Goal: Check status: Check status

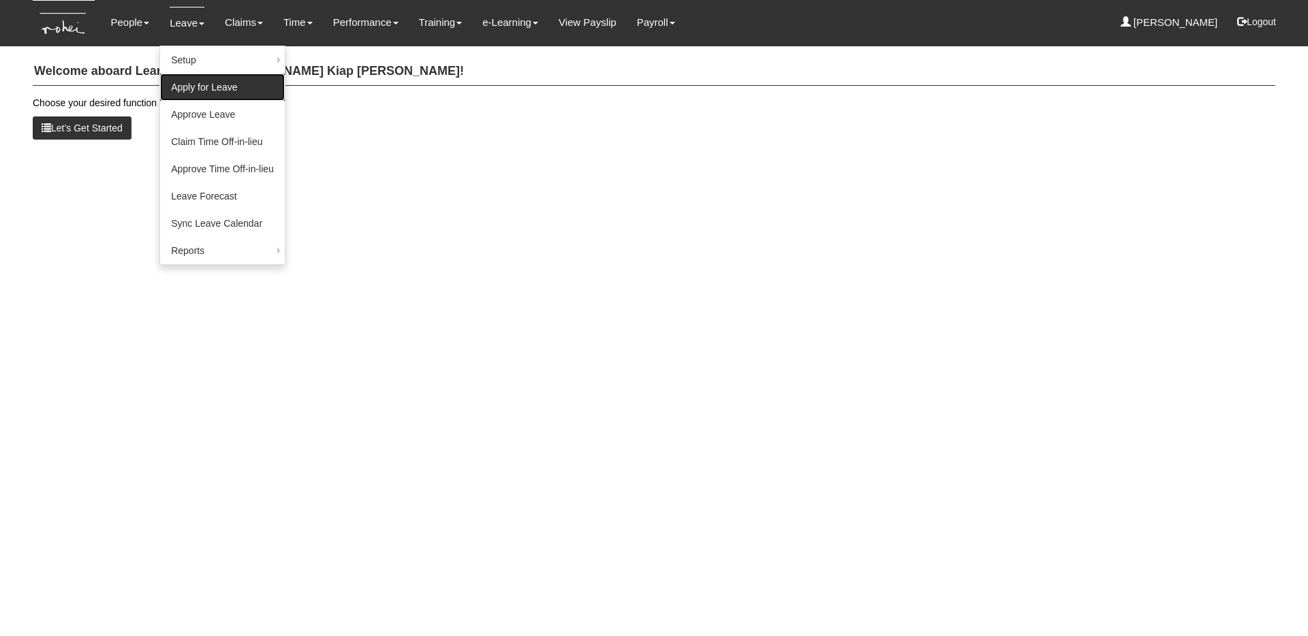
click at [210, 93] on link "Apply for Leave" at bounding box center [222, 87] width 125 height 27
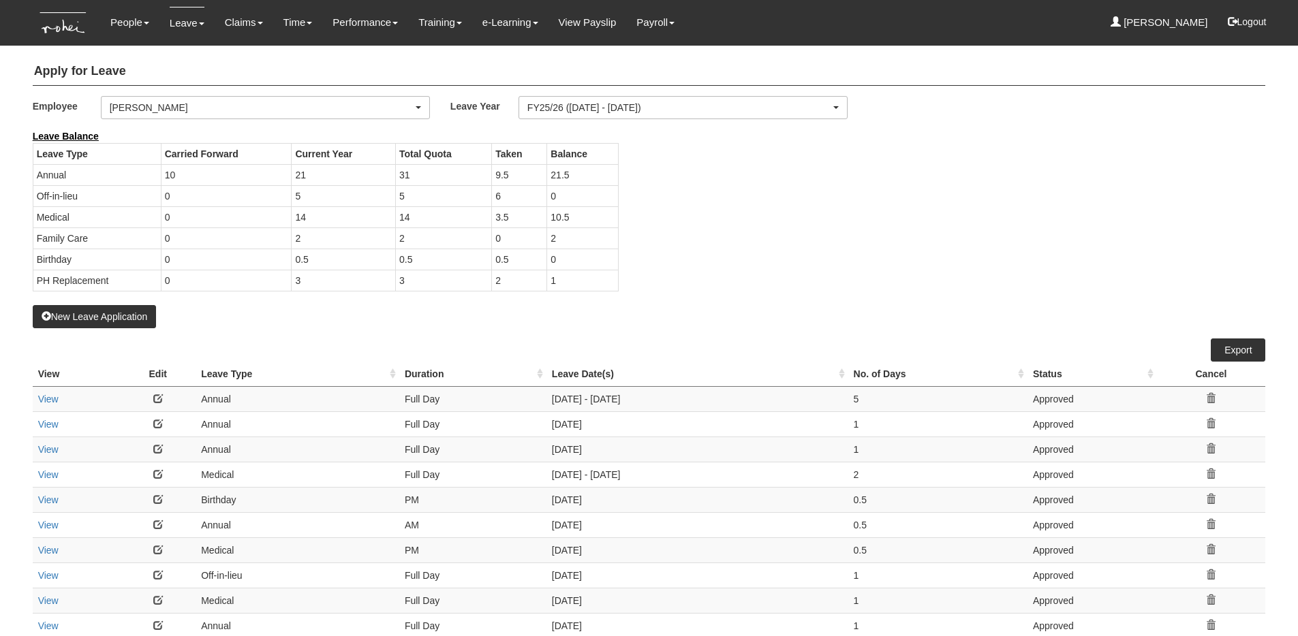
select select "50"
click at [268, 104] on div "[PERSON_NAME]" at bounding box center [261, 108] width 303 height 14
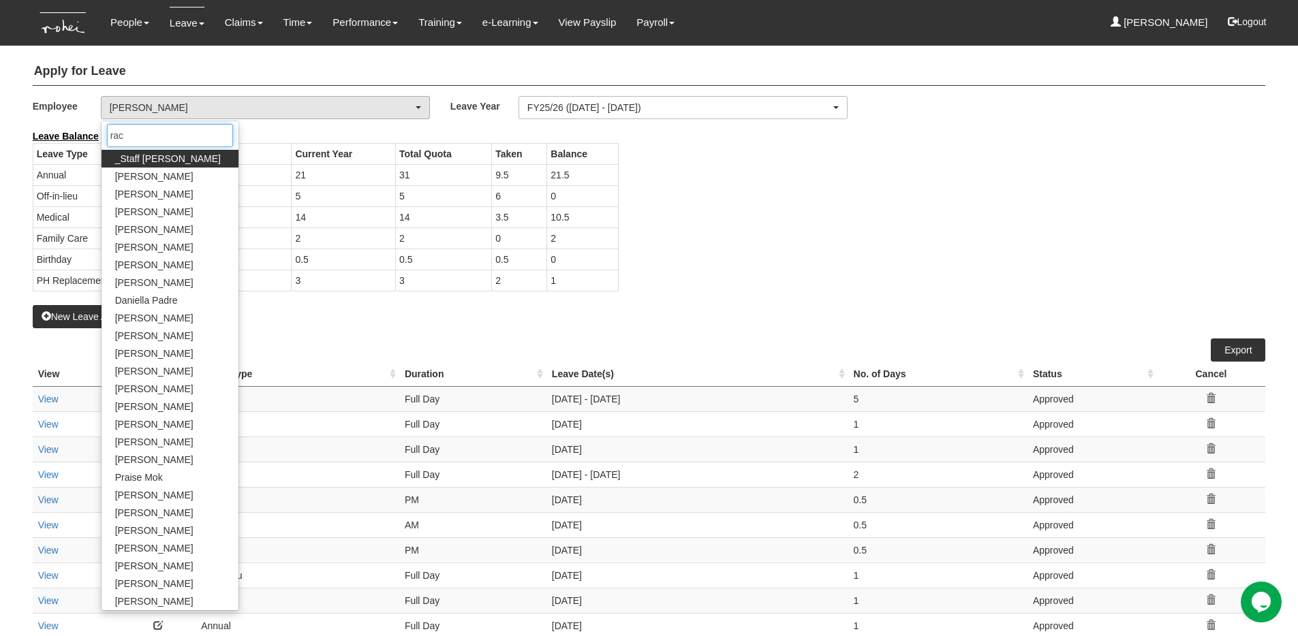
type input "rach"
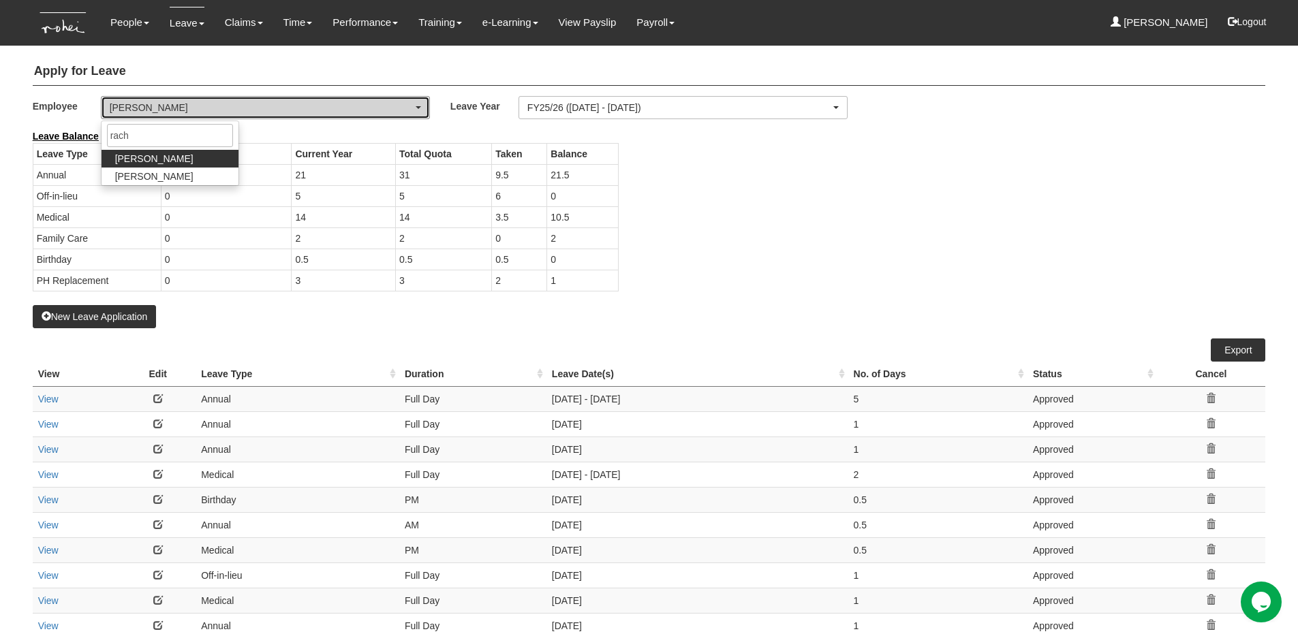
select select "b8e418c5-4215-4e95-9dcc-22ebf7c6c43a"
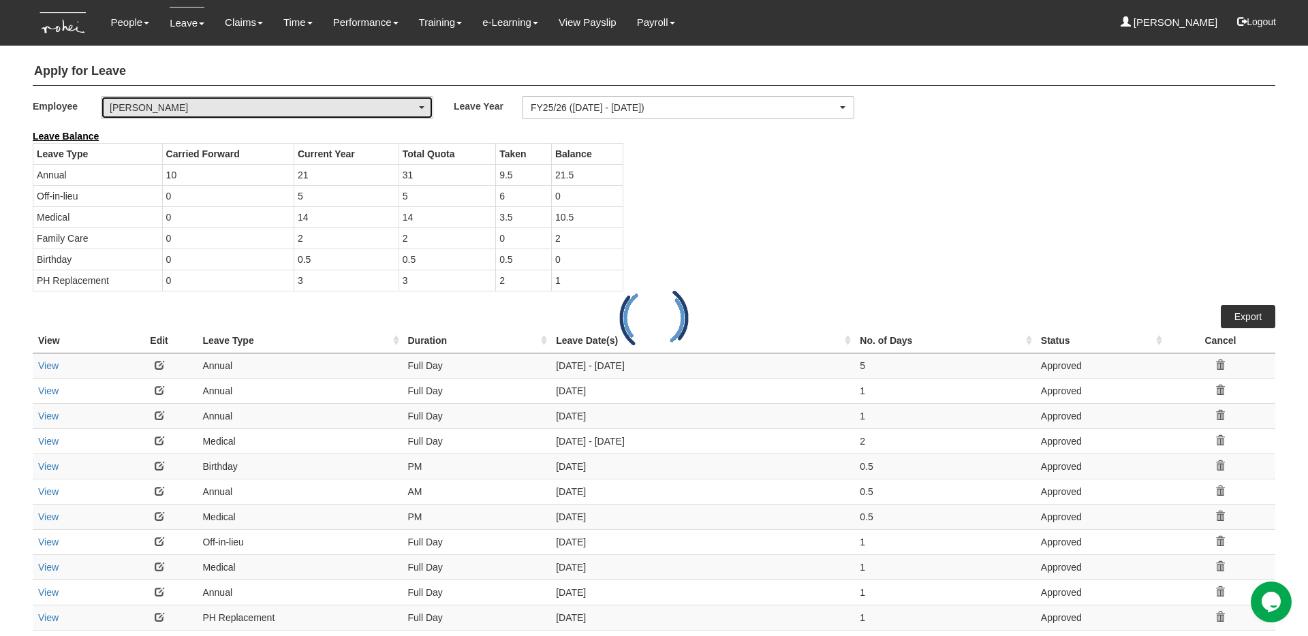
select select "50"
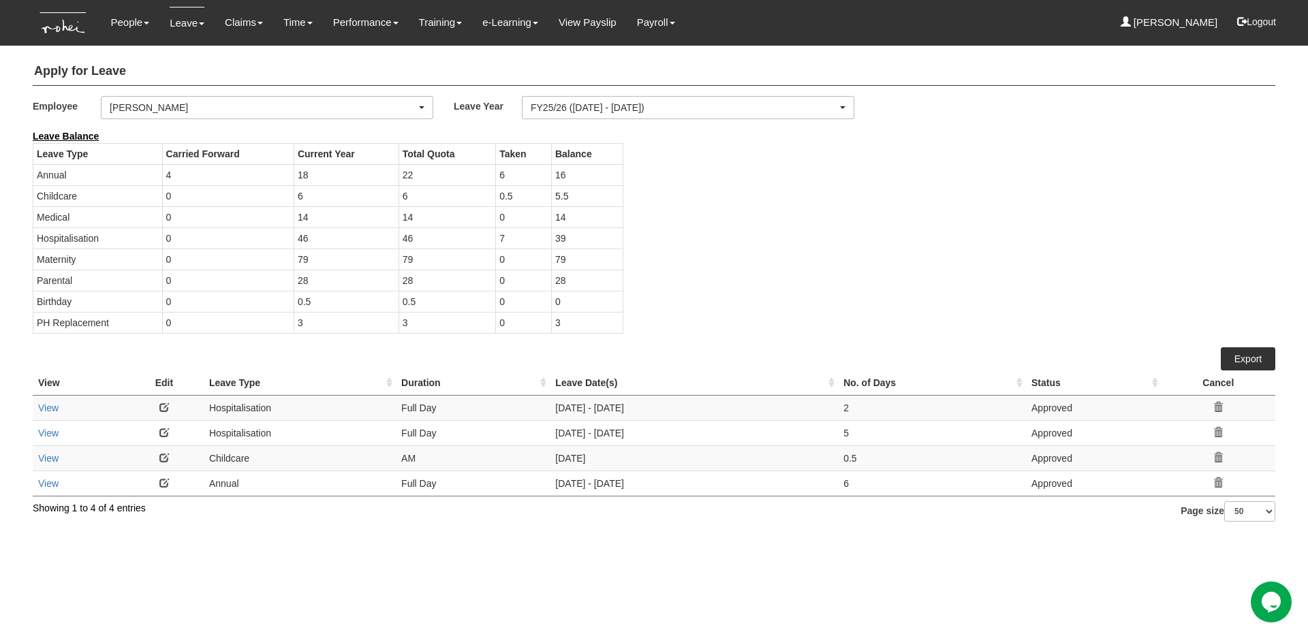
click at [717, 283] on div "Leave Balance Leave Type Carried Forward Current Year Total Quota Taken Balance…" at bounding box center [643, 238] width 1242 height 218
click at [802, 279] on div "Leave Balance Leave Type Carried Forward Current Year Total Quota Taken Balance…" at bounding box center [643, 238] width 1242 height 218
click at [46, 407] on link "View" at bounding box center [48, 408] width 20 height 11
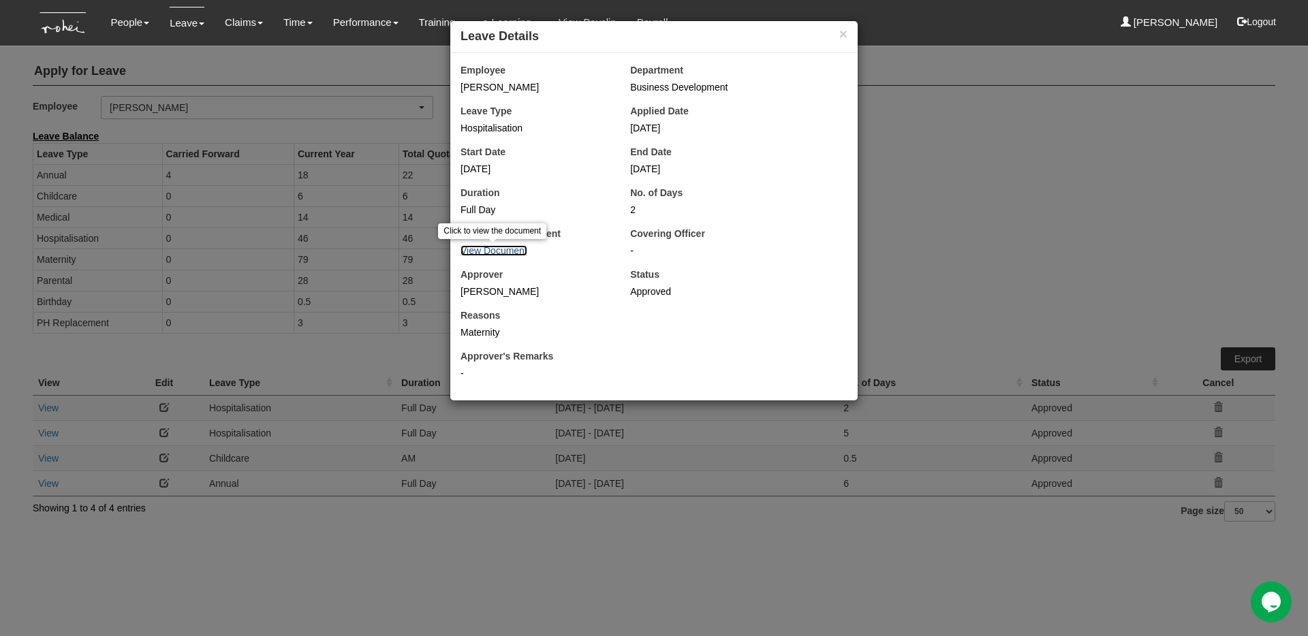
click at [475, 251] on link "View Document" at bounding box center [493, 250] width 67 height 11
click at [1086, 182] on div "× Leave Details Employee [PERSON_NAME] Department Business Development Leave Ty…" at bounding box center [654, 318] width 1308 height 636
click at [845, 33] on button "×" at bounding box center [843, 34] width 8 height 14
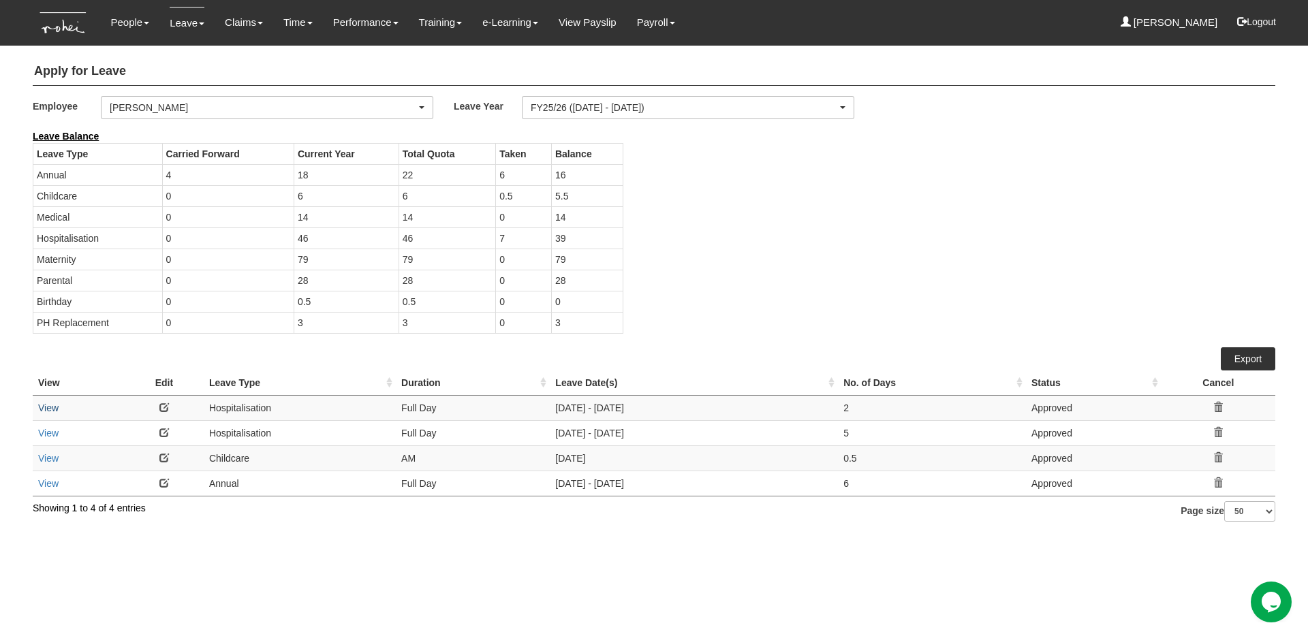
click at [49, 411] on link "View" at bounding box center [48, 408] width 20 height 11
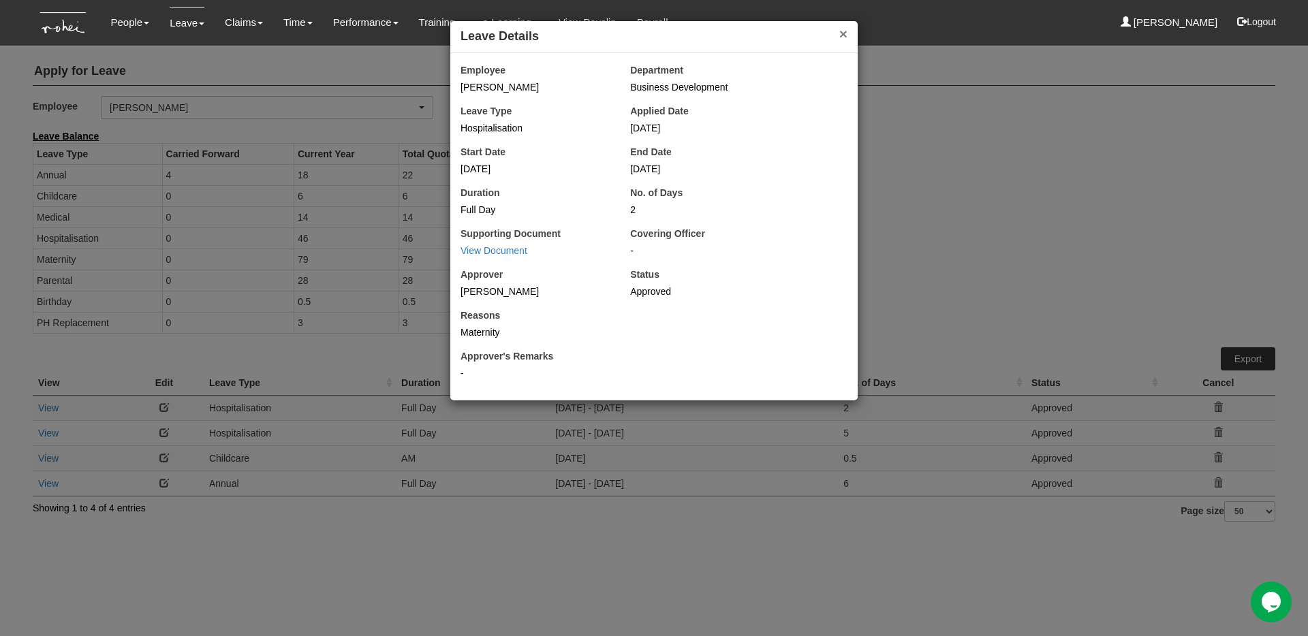
click at [842, 34] on button "×" at bounding box center [843, 34] width 8 height 14
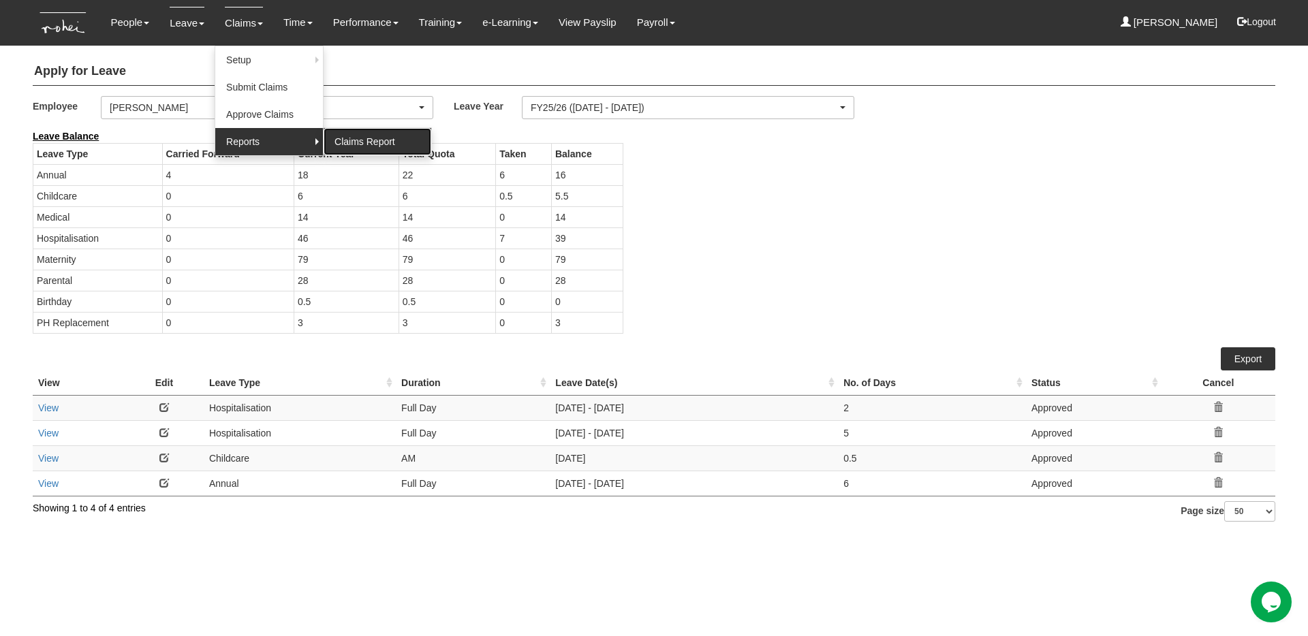
click at [344, 143] on link "Claims Report" at bounding box center [378, 141] width 108 height 27
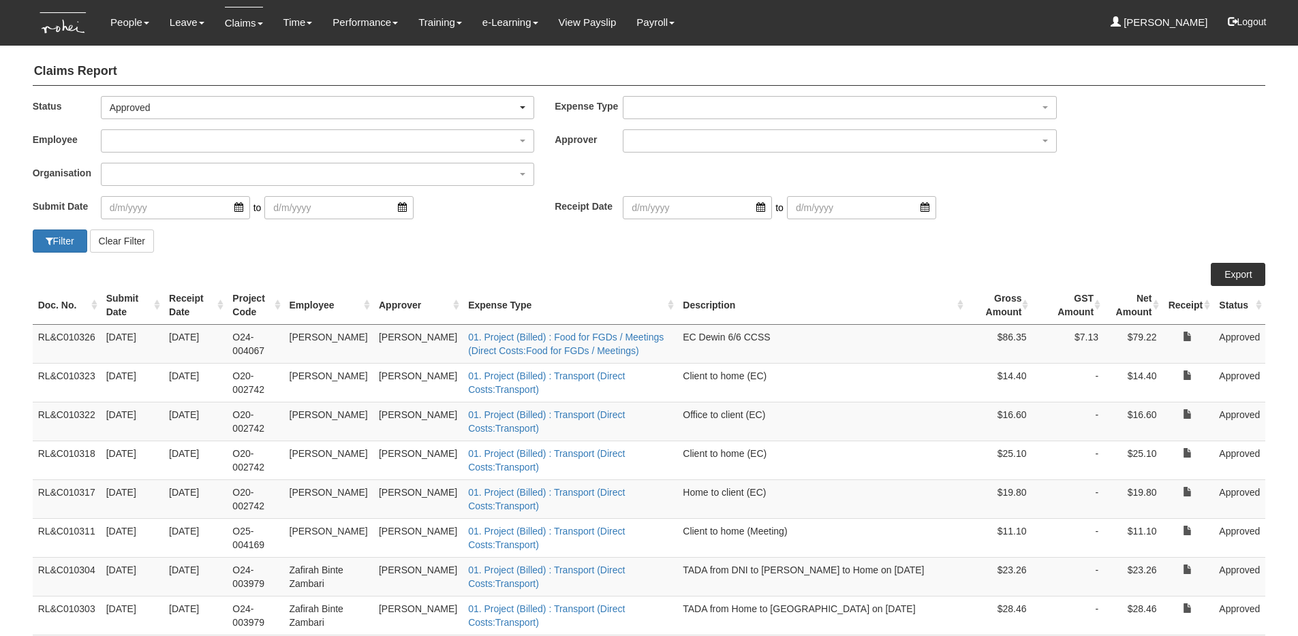
select select "50"
